Goal: Navigation & Orientation: Find specific page/section

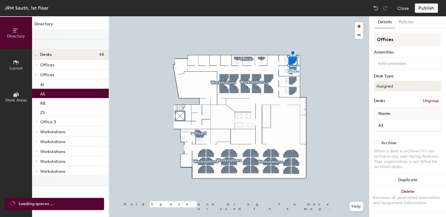
click at [65, 92] on div "AS" at bounding box center [70, 93] width 77 height 9
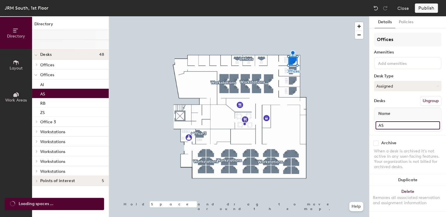
click at [389, 122] on input "AS" at bounding box center [407, 126] width 64 height 8
click at [404, 66] on input at bounding box center [403, 62] width 52 height 7
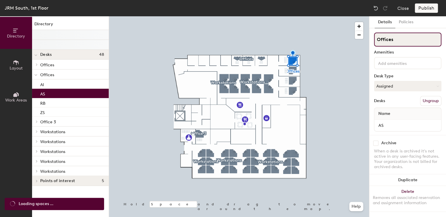
click at [400, 43] on input "Offices" at bounding box center [407, 40] width 67 height 14
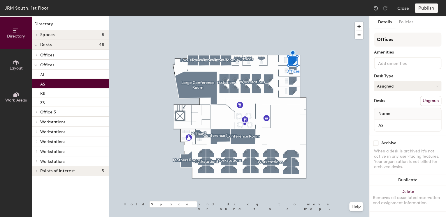
click at [397, 84] on button "Assigned" at bounding box center [407, 86] width 67 height 10
click at [393, 105] on div "Assigned" at bounding box center [403, 104] width 58 height 9
click at [410, 24] on button "Policies" at bounding box center [406, 22] width 22 height 12
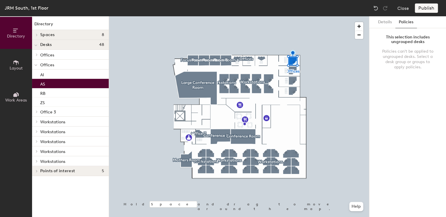
click at [396, 59] on div "Policies can't be applied to ungrouped desks. Select a desk group or groups to …" at bounding box center [407, 59] width 53 height 21
click at [383, 23] on button "Details" at bounding box center [384, 22] width 21 height 12
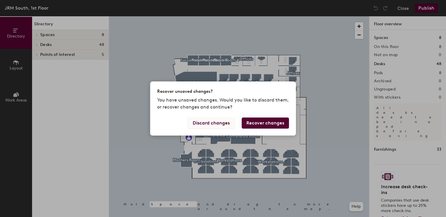
click at [221, 126] on button "Discard changes" at bounding box center [211, 123] width 47 height 11
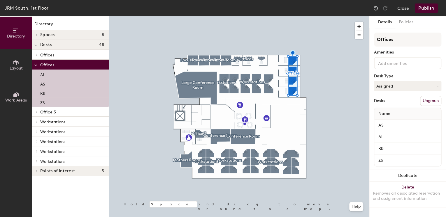
click at [53, 46] on h4 "Desks 48" at bounding box center [72, 45] width 64 height 5
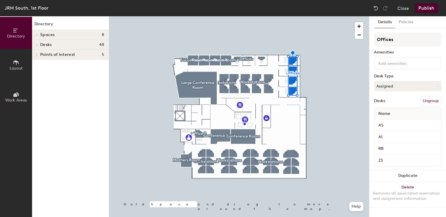
click at [48, 33] on span "Spaces" at bounding box center [47, 35] width 15 height 5
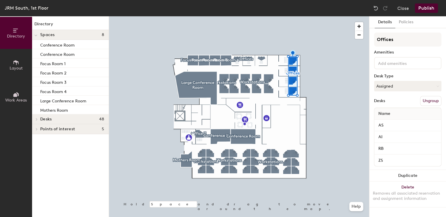
click at [54, 117] on h4 "Desks 48" at bounding box center [72, 119] width 64 height 5
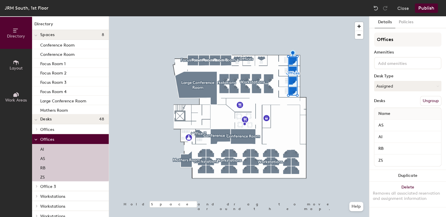
click at [52, 129] on span "Offices" at bounding box center [47, 129] width 14 height 5
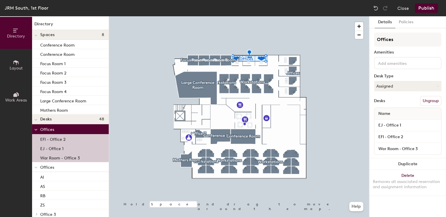
click at [51, 166] on span "Offices" at bounding box center [47, 167] width 14 height 5
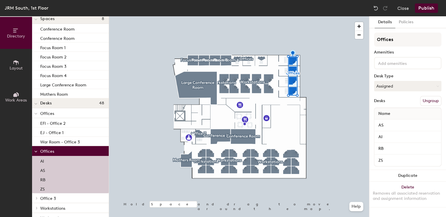
scroll to position [23, 0]
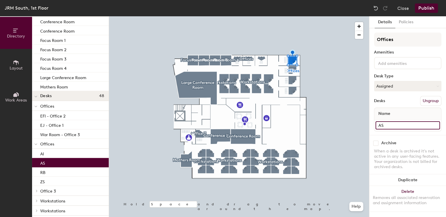
click at [393, 128] on input "AS" at bounding box center [407, 126] width 64 height 8
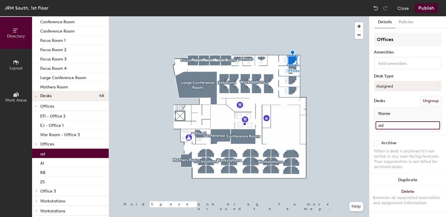
type input "a"
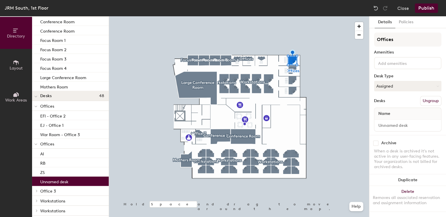
click at [405, 165] on div "When a desk is archived it's not active in any user-facing features. Your organ…" at bounding box center [407, 159] width 67 height 21
click at [409, 88] on button "Assigned" at bounding box center [407, 86] width 67 height 10
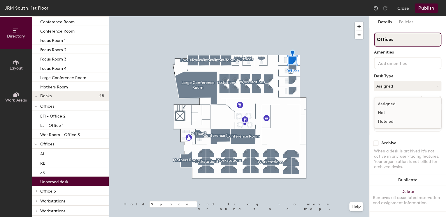
drag, startPoint x: 406, startPoint y: 46, endPoint x: 405, endPoint y: 41, distance: 4.7
click at [406, 45] on input "Offices" at bounding box center [407, 40] width 67 height 14
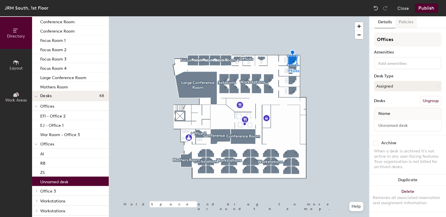
click at [405, 23] on button "Policies" at bounding box center [406, 22] width 22 height 12
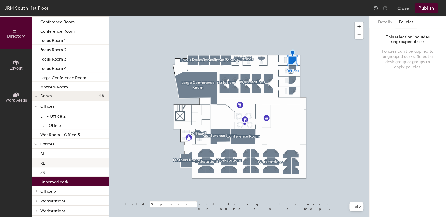
scroll to position [0, 0]
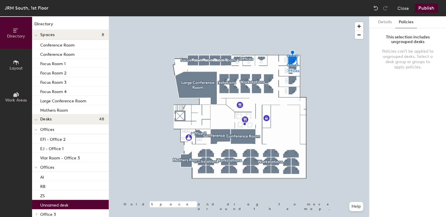
click at [27, 10] on div "JRM South, 1st Floor" at bounding box center [27, 7] width 44 height 7
click at [18, 54] on button "Layout" at bounding box center [16, 65] width 32 height 32
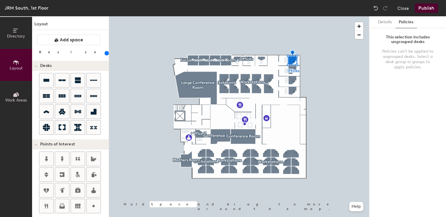
click at [19, 93] on icon at bounding box center [16, 94] width 6 height 6
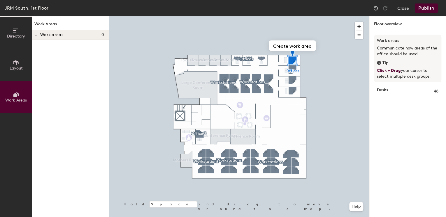
click at [17, 75] on button "Layout" at bounding box center [16, 65] width 32 height 32
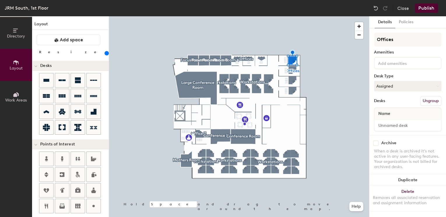
click at [21, 36] on span "Directory" at bounding box center [16, 36] width 18 height 5
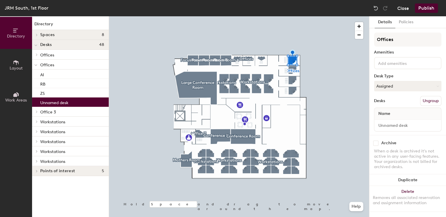
click at [405, 10] on button "Close" at bounding box center [403, 7] width 12 height 9
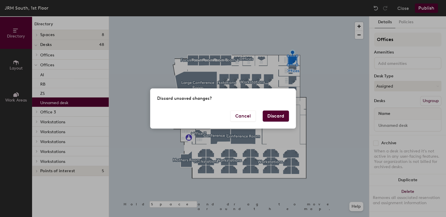
click at [280, 113] on button "Discard" at bounding box center [276, 116] width 26 height 11
